Goal: Task Accomplishment & Management: Use online tool/utility

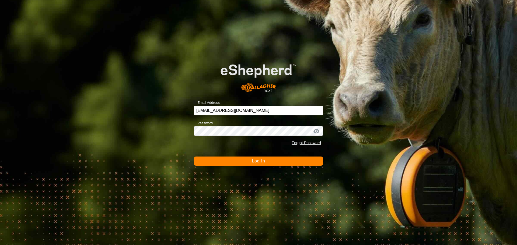
click at [289, 161] on button "Log In" at bounding box center [258, 161] width 129 height 9
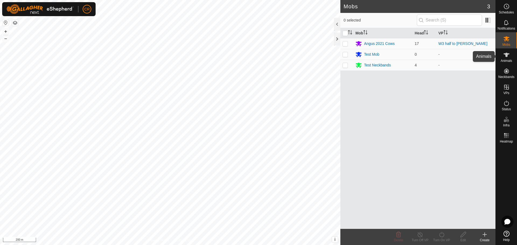
click at [502, 55] on es-animals-svg-icon at bounding box center [507, 55] width 10 height 9
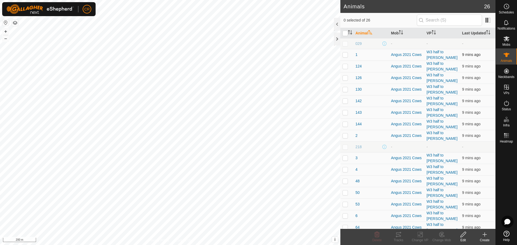
click at [347, 56] on p-checkbox at bounding box center [345, 55] width 5 height 4
checkbox input "true"
click at [346, 68] on p-checkbox at bounding box center [345, 66] width 5 height 4
checkbox input "true"
click at [347, 77] on p-checkbox at bounding box center [345, 78] width 5 height 4
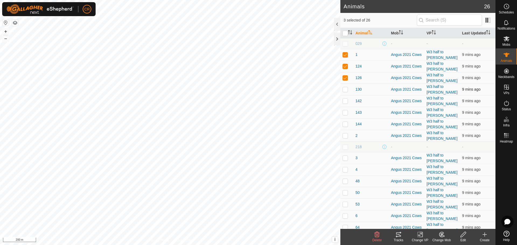
checkbox input "true"
click at [344, 90] on p-checkbox at bounding box center [345, 89] width 5 height 4
checkbox input "true"
click at [346, 100] on p-checkbox at bounding box center [345, 101] width 5 height 4
checkbox input "true"
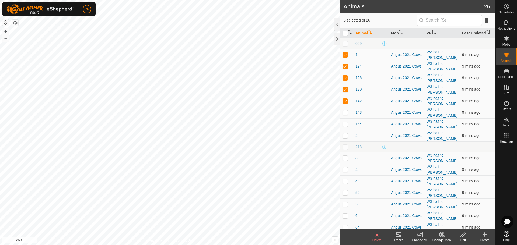
click at [347, 113] on p-checkbox at bounding box center [345, 112] width 5 height 4
checkbox input "true"
click at [345, 123] on p-checkbox at bounding box center [345, 124] width 5 height 4
checkbox input "true"
click at [346, 137] on p-checkbox at bounding box center [345, 136] width 5 height 4
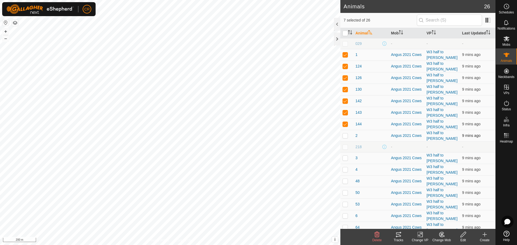
checkbox input "true"
click at [346, 159] on p-checkbox at bounding box center [345, 158] width 5 height 4
click at [398, 237] on icon at bounding box center [398, 235] width 5 height 4
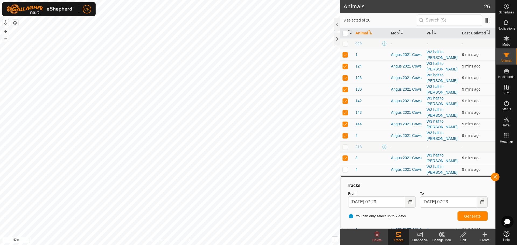
click at [346, 158] on p-checkbox at bounding box center [345, 158] width 5 height 4
drag, startPoint x: 347, startPoint y: 158, endPoint x: 350, endPoint y: 158, distance: 3.5
click at [347, 158] on p-checkbox at bounding box center [345, 158] width 5 height 4
checkbox input "true"
click at [410, 204] on icon "Choose Date" at bounding box center [410, 202] width 4 height 4
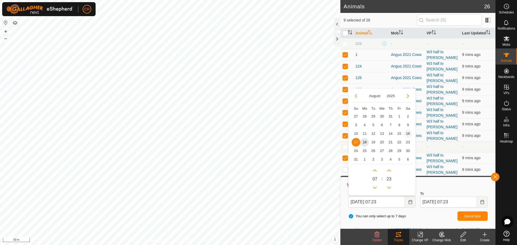
click at [408, 133] on span "16" at bounding box center [408, 134] width 9 height 9
type input "[DATE] 07:23"
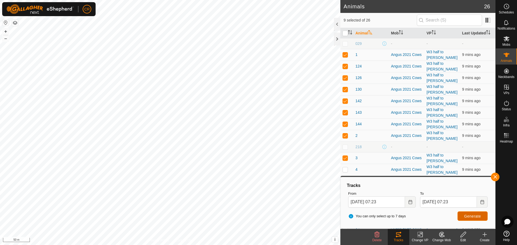
click at [472, 218] on span "Generate" at bounding box center [472, 216] width 17 height 4
click at [346, 158] on p-checkbox at bounding box center [345, 158] width 5 height 4
checkbox input "false"
click at [347, 137] on p-checkbox at bounding box center [345, 136] width 5 height 4
checkbox input "false"
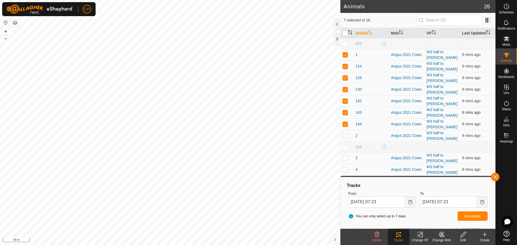
click at [346, 124] on p-checkbox at bounding box center [345, 124] width 5 height 4
checkbox input "false"
click at [346, 115] on td at bounding box center [347, 113] width 13 height 12
checkbox input "false"
click at [347, 100] on p-checkbox at bounding box center [345, 101] width 5 height 4
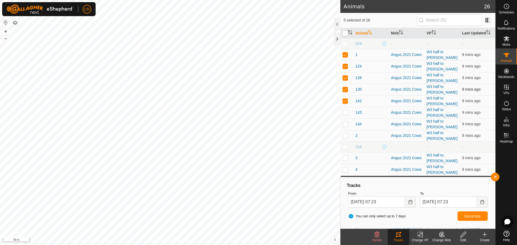
checkbox input "false"
click at [347, 89] on p-checkbox at bounding box center [345, 89] width 5 height 4
checkbox input "false"
click at [347, 79] on p-checkbox at bounding box center [345, 78] width 5 height 4
checkbox input "false"
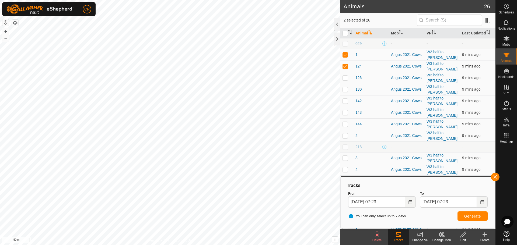
click at [346, 63] on td at bounding box center [347, 67] width 13 height 12
checkbox input "false"
click at [346, 54] on p-checkbox at bounding box center [345, 55] width 5 height 4
checkbox input "false"
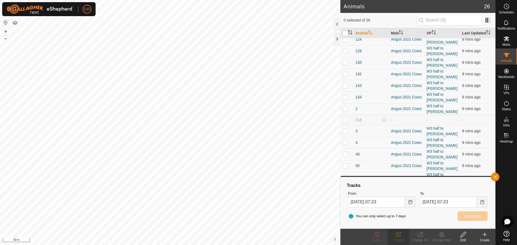
scroll to position [103, 0]
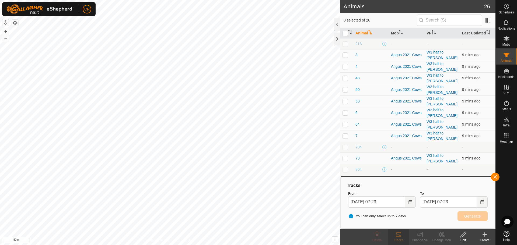
click at [347, 159] on p-checkbox at bounding box center [345, 158] width 5 height 4
checkbox input "true"
click at [347, 137] on p-checkbox at bounding box center [345, 136] width 5 height 4
checkbox input "true"
click at [348, 123] on td at bounding box center [347, 125] width 13 height 12
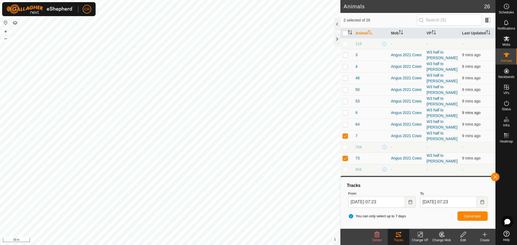
checkbox input "true"
click at [347, 112] on p-checkbox at bounding box center [345, 113] width 5 height 4
checkbox input "true"
click at [346, 101] on p-checkbox at bounding box center [345, 101] width 5 height 4
checkbox input "true"
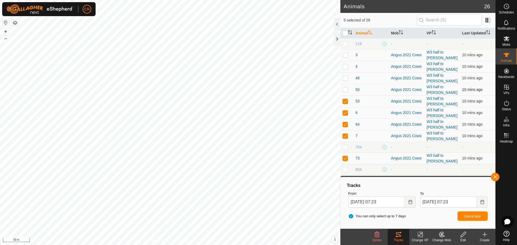
click at [347, 89] on p-checkbox at bounding box center [345, 90] width 5 height 4
checkbox input "true"
click at [346, 76] on p-checkbox at bounding box center [345, 78] width 5 height 4
checkbox input "true"
click at [346, 67] on p-checkbox at bounding box center [345, 66] width 5 height 4
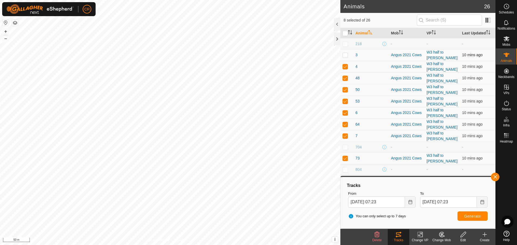
checkbox input "true"
click at [346, 57] on p-checkbox at bounding box center [345, 55] width 5 height 4
checkbox input "true"
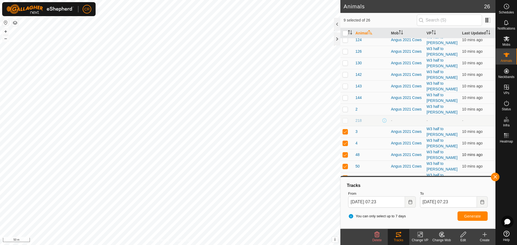
scroll to position [22, 0]
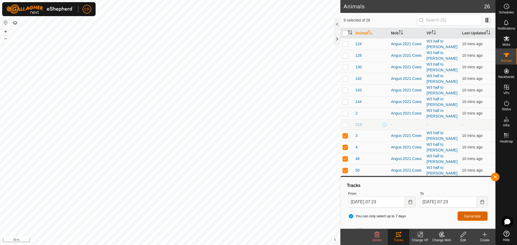
click at [474, 217] on span "Generate" at bounding box center [472, 216] width 17 height 4
